Goal: Task Accomplishment & Management: Use online tool/utility

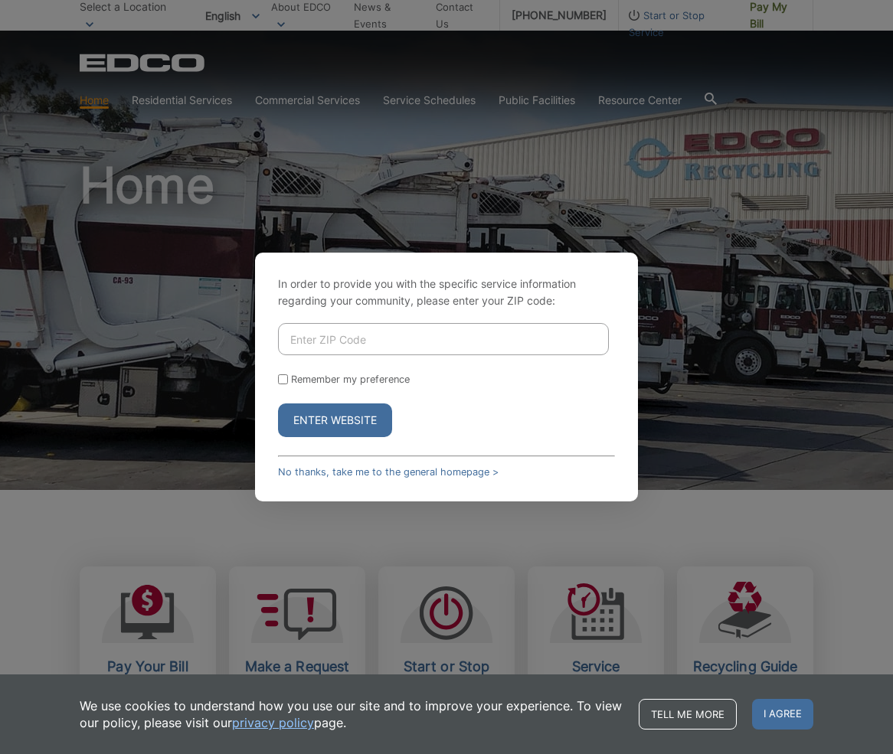
click at [344, 342] on input "Enter ZIP Code" at bounding box center [443, 339] width 331 height 32
type input "92126"
click at [287, 381] on input "Remember my preference" at bounding box center [283, 379] width 10 height 10
checkbox input "true"
click at [334, 416] on button "Enter Website" at bounding box center [335, 421] width 114 height 34
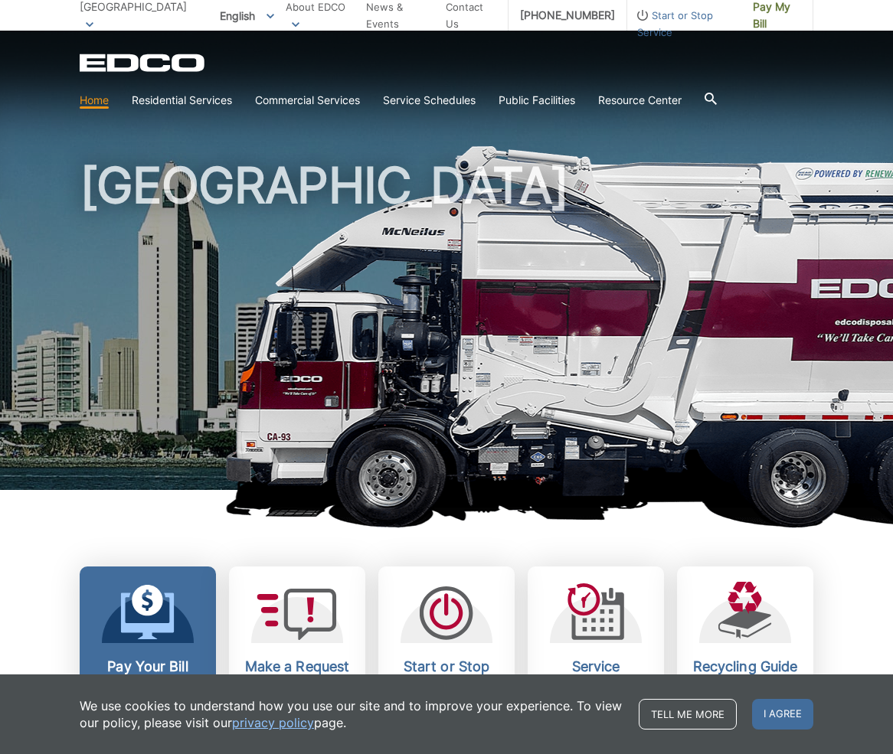
click at [159, 590] on icon at bounding box center [148, 612] width 54 height 55
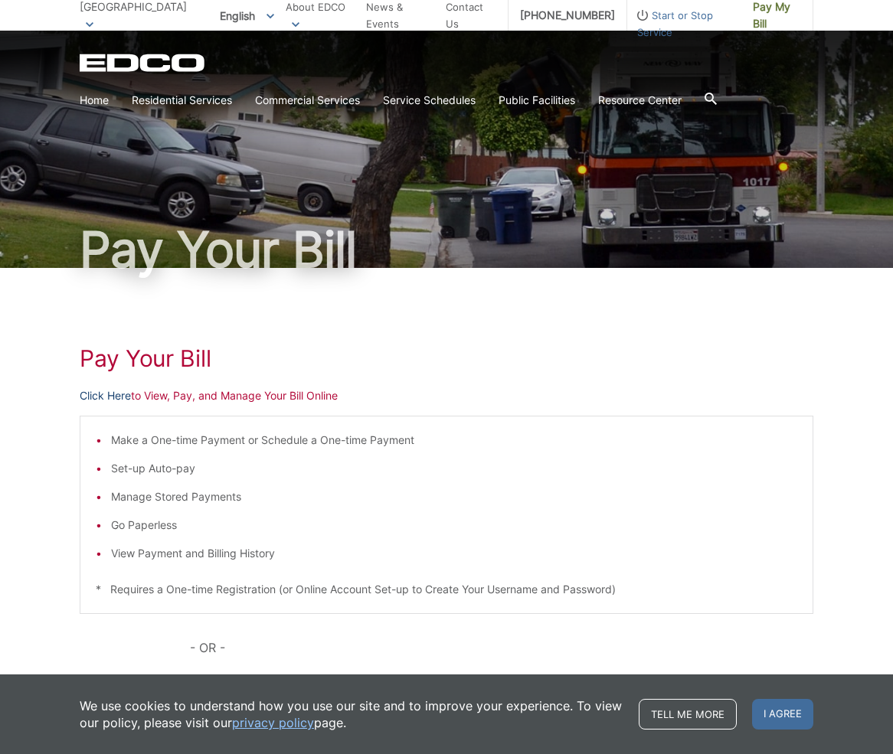
click at [99, 394] on link "Click Here" at bounding box center [105, 396] width 51 height 17
